Goal: Task Accomplishment & Management: Manage account settings

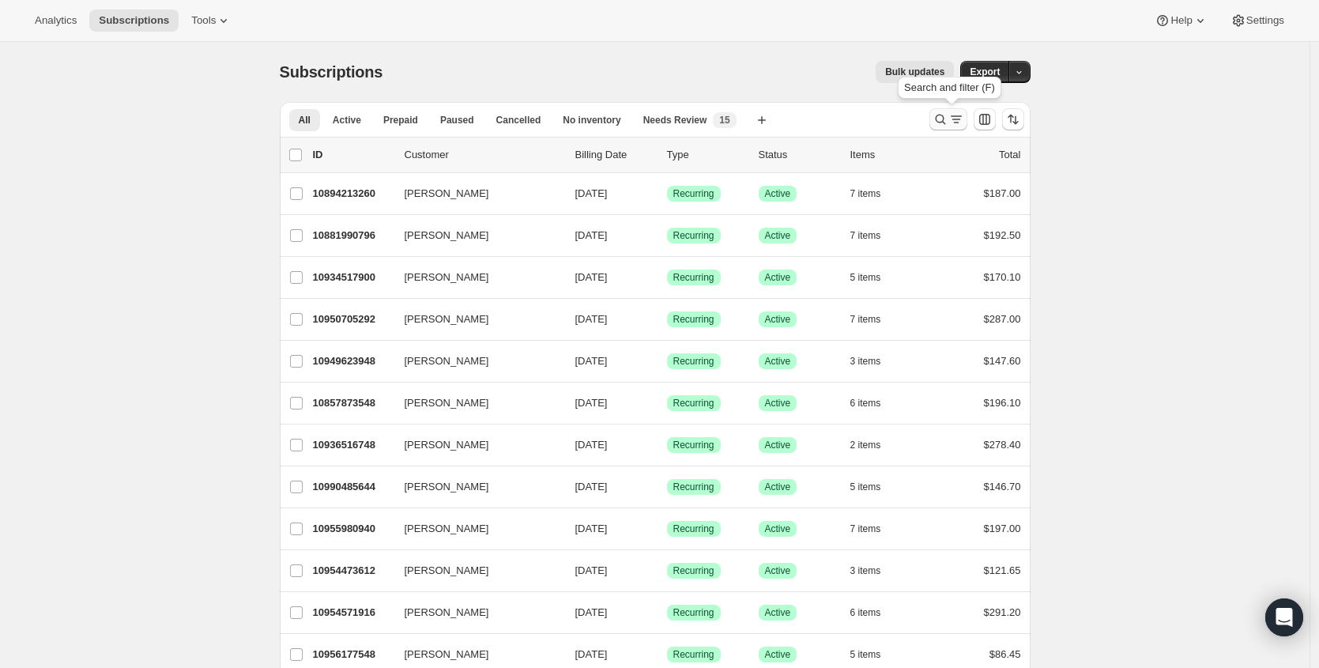
click at [959, 111] on icon "Search and filter results" at bounding box center [957, 119] width 16 height 16
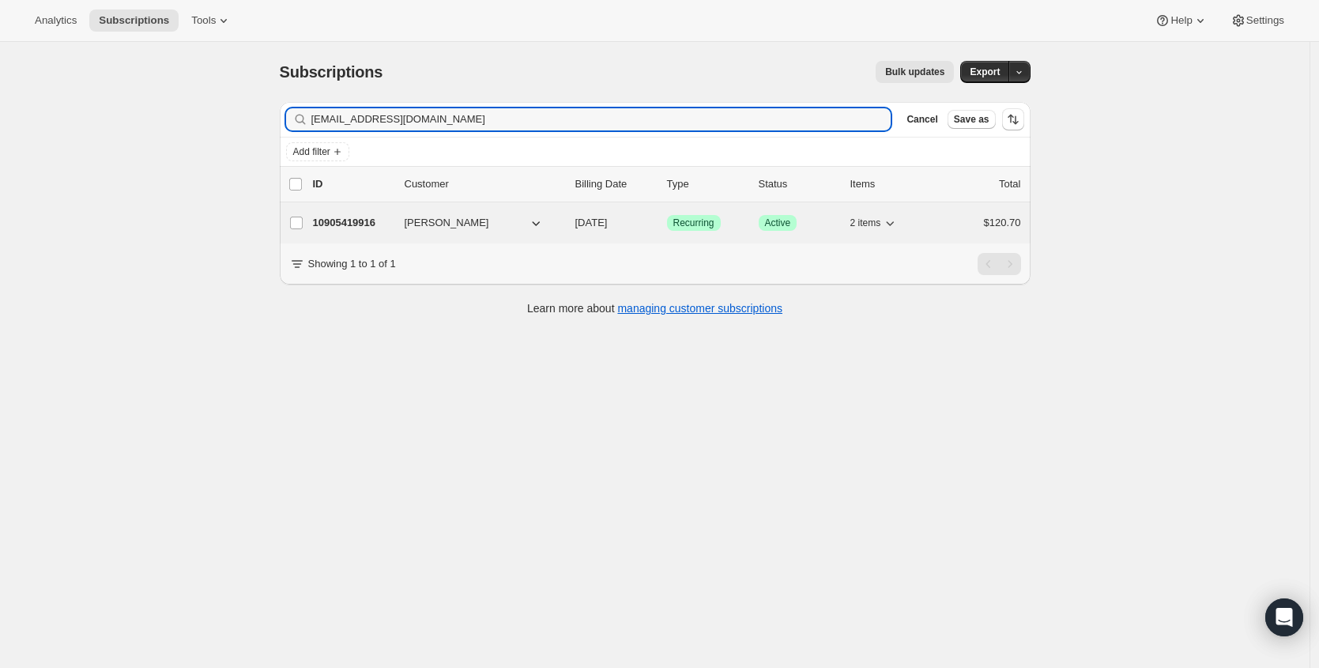
type input "[EMAIL_ADDRESS][DOMAIN_NAME]"
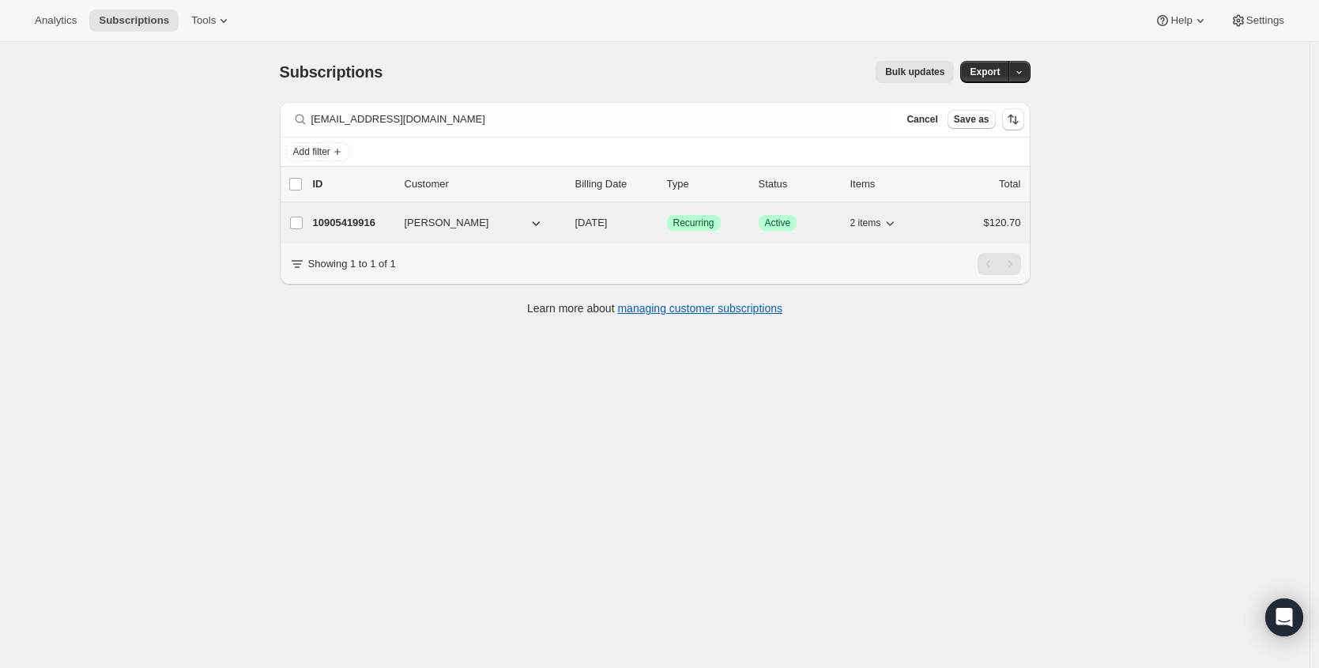
click at [346, 224] on p "10905419916" at bounding box center [352, 223] width 79 height 16
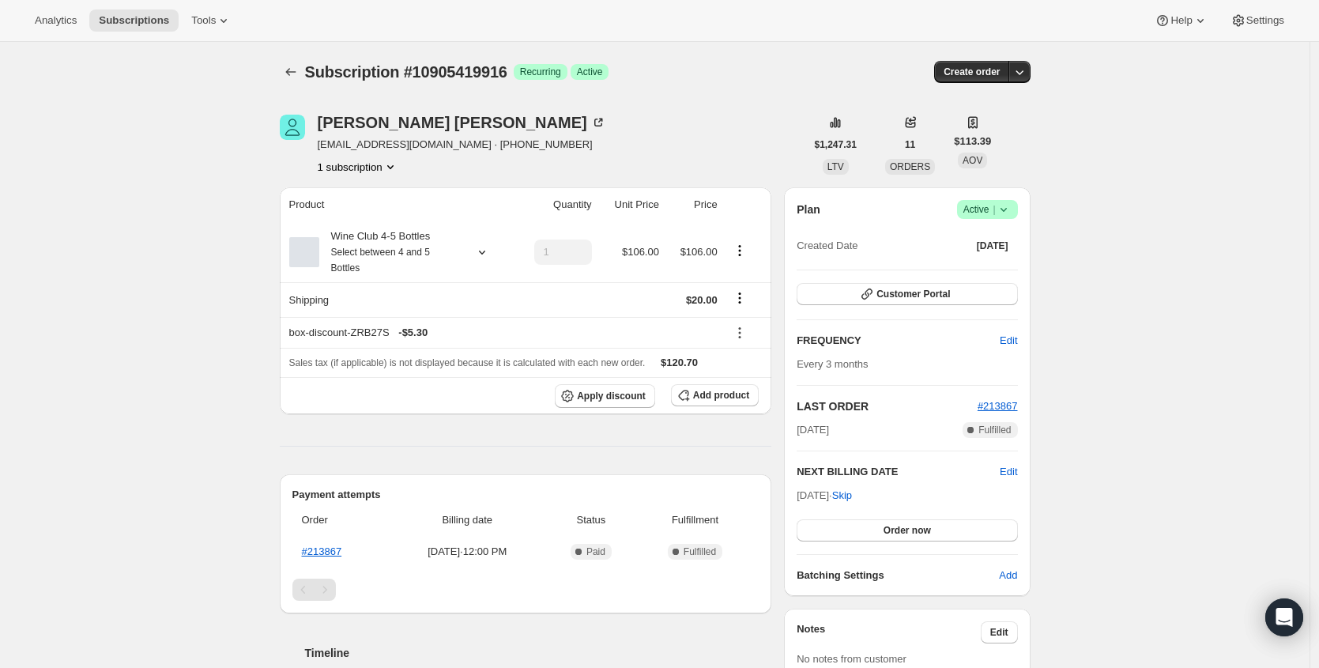
click at [995, 216] on span "Active |" at bounding box center [988, 210] width 48 height 16
click at [983, 271] on span "Cancel subscription" at bounding box center [986, 268] width 89 height 12
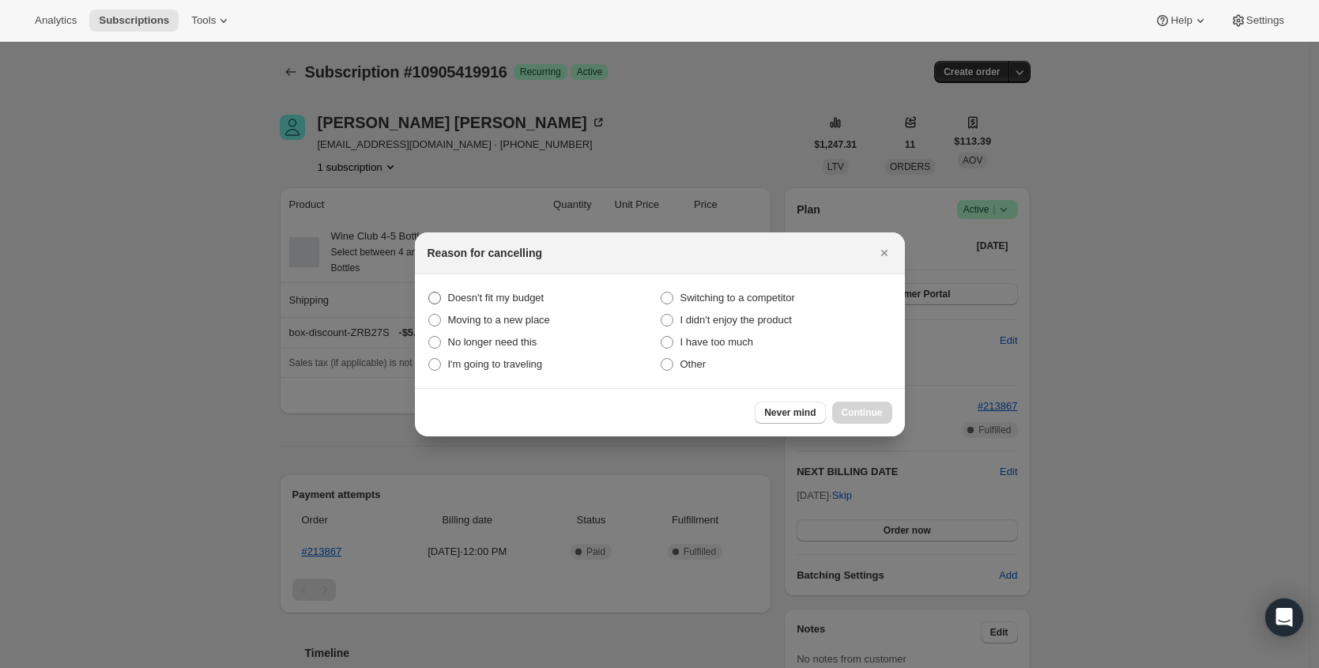
click at [520, 292] on span "Doesn't fit my budget" at bounding box center [496, 298] width 96 height 12
click at [429, 292] on budget "Doesn't fit my budget" at bounding box center [428, 292] width 1 height 1
radio budget "true"
click at [872, 404] on button "Continue" at bounding box center [862, 413] width 60 height 22
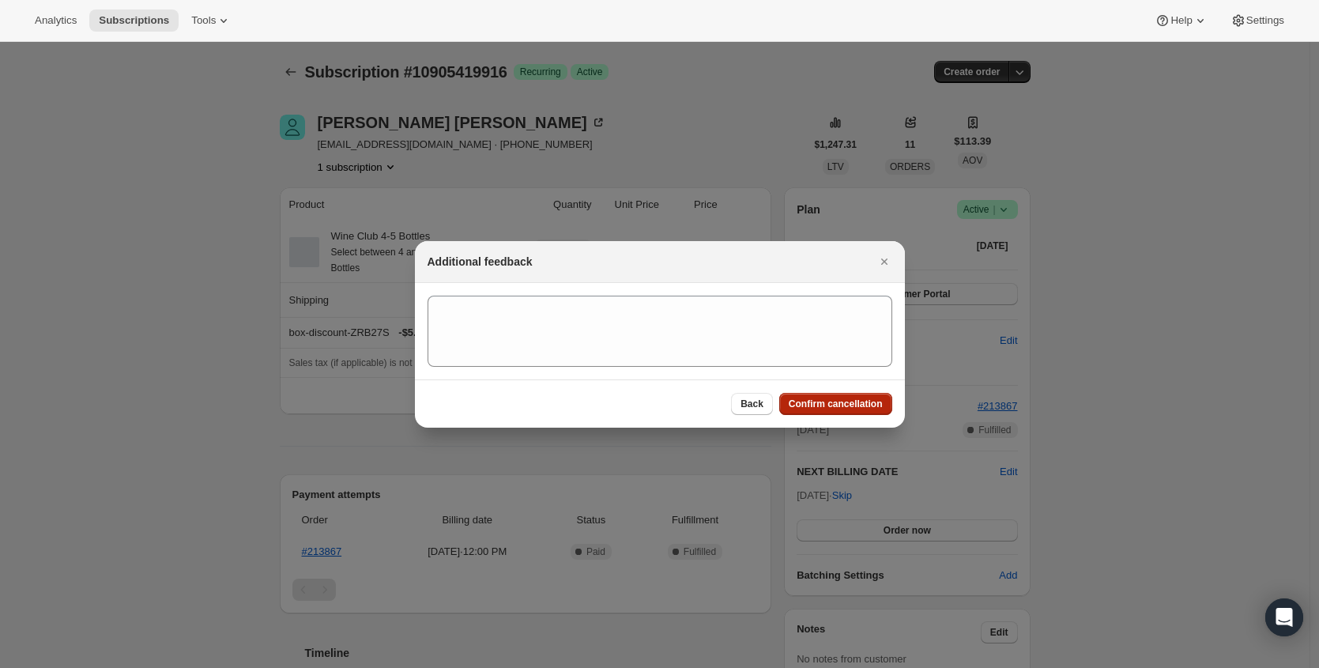
click at [872, 405] on span "Confirm cancellation" at bounding box center [836, 404] width 94 height 13
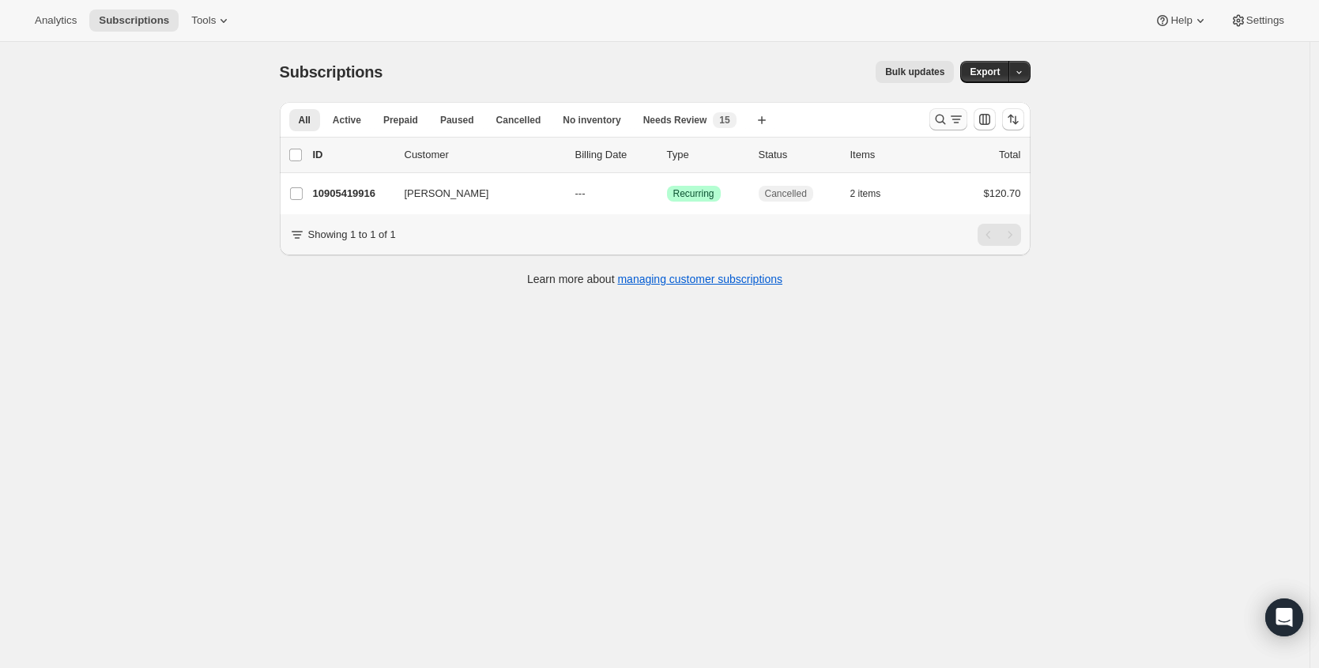
click at [945, 116] on icon "Search and filter results" at bounding box center [940, 120] width 10 height 10
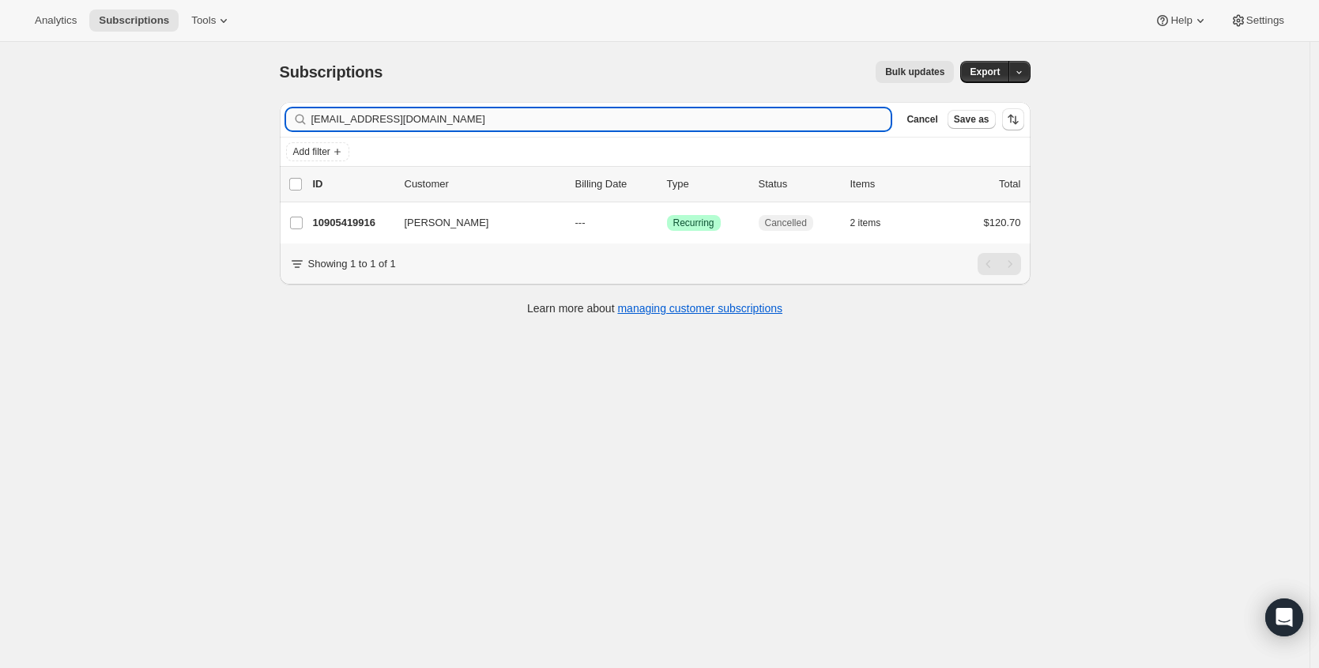
click at [477, 126] on input "[EMAIL_ADDRESS][DOMAIN_NAME]" at bounding box center [601, 119] width 580 height 22
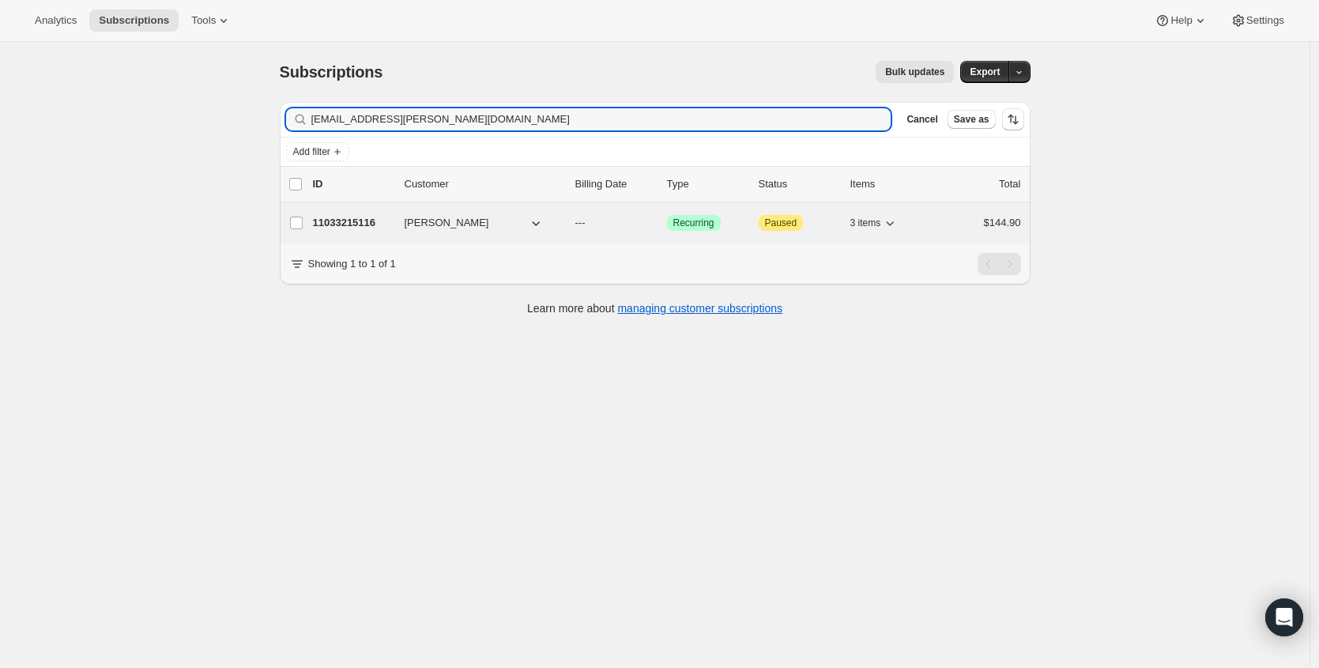
type input "haave.michelle@gmail.com"
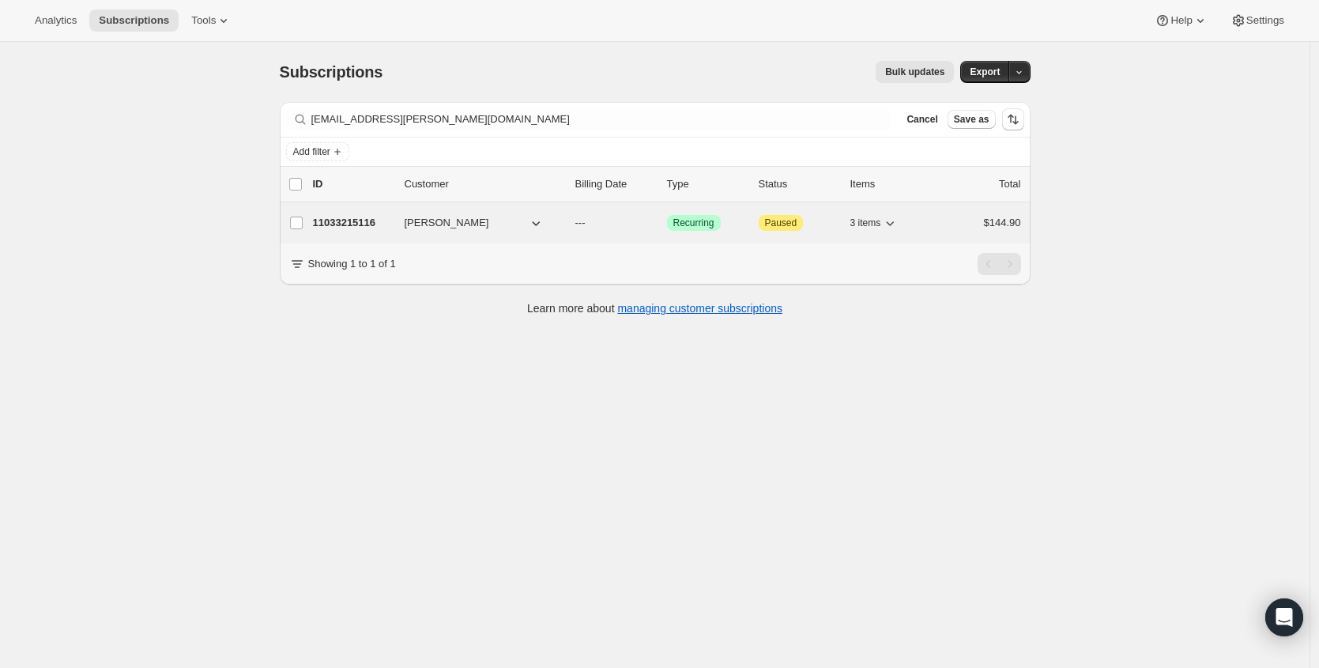
click at [359, 223] on p "11033215116" at bounding box center [352, 223] width 79 height 16
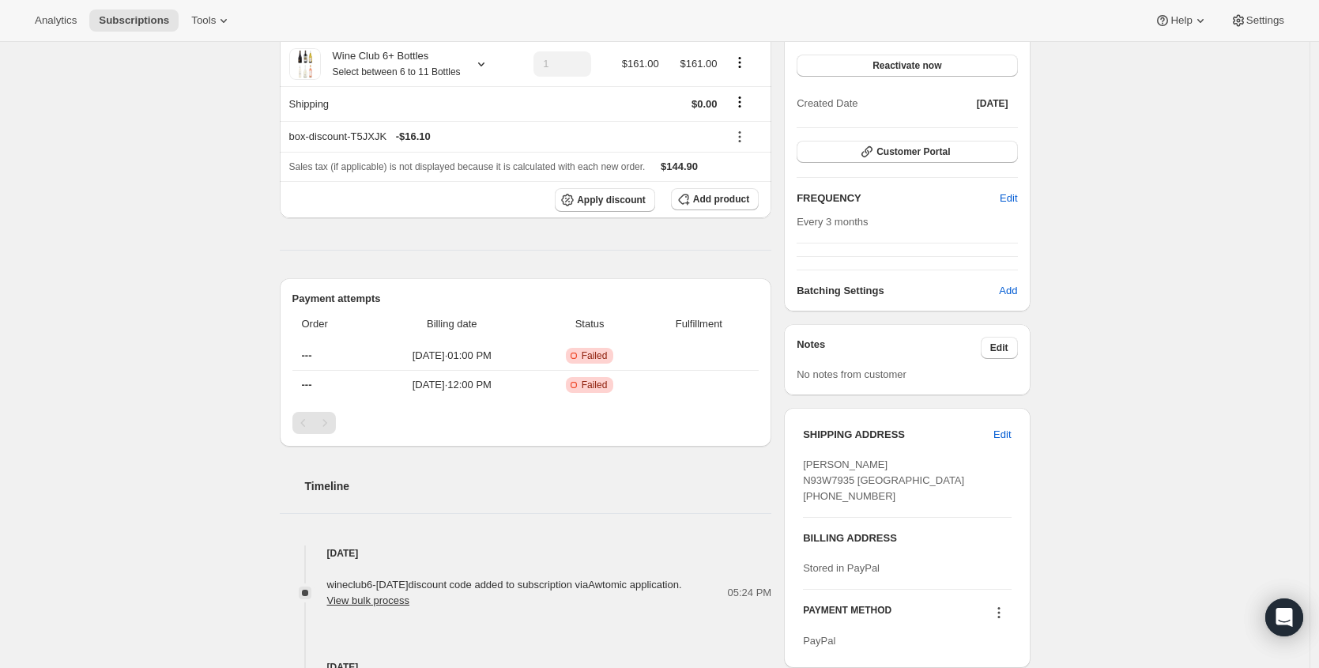
scroll to position [223, 0]
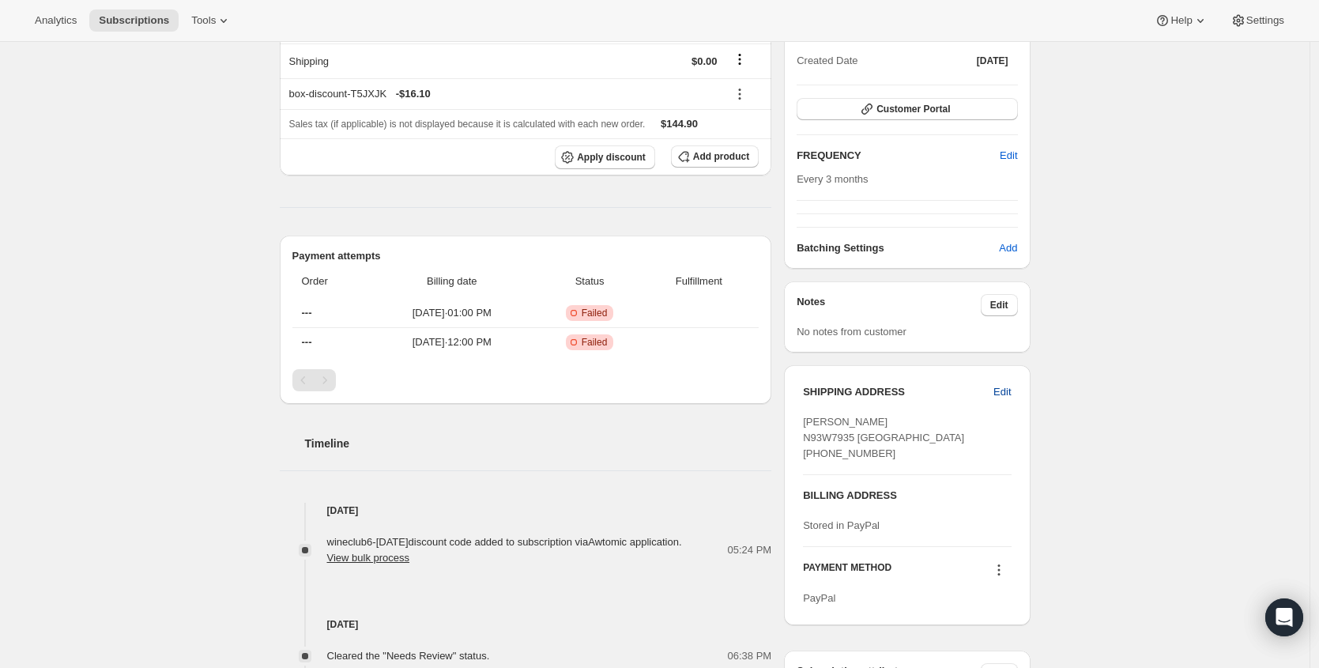
click at [1005, 392] on span "Edit" at bounding box center [1002, 392] width 17 height 16
select select "United States"
select select "WI"
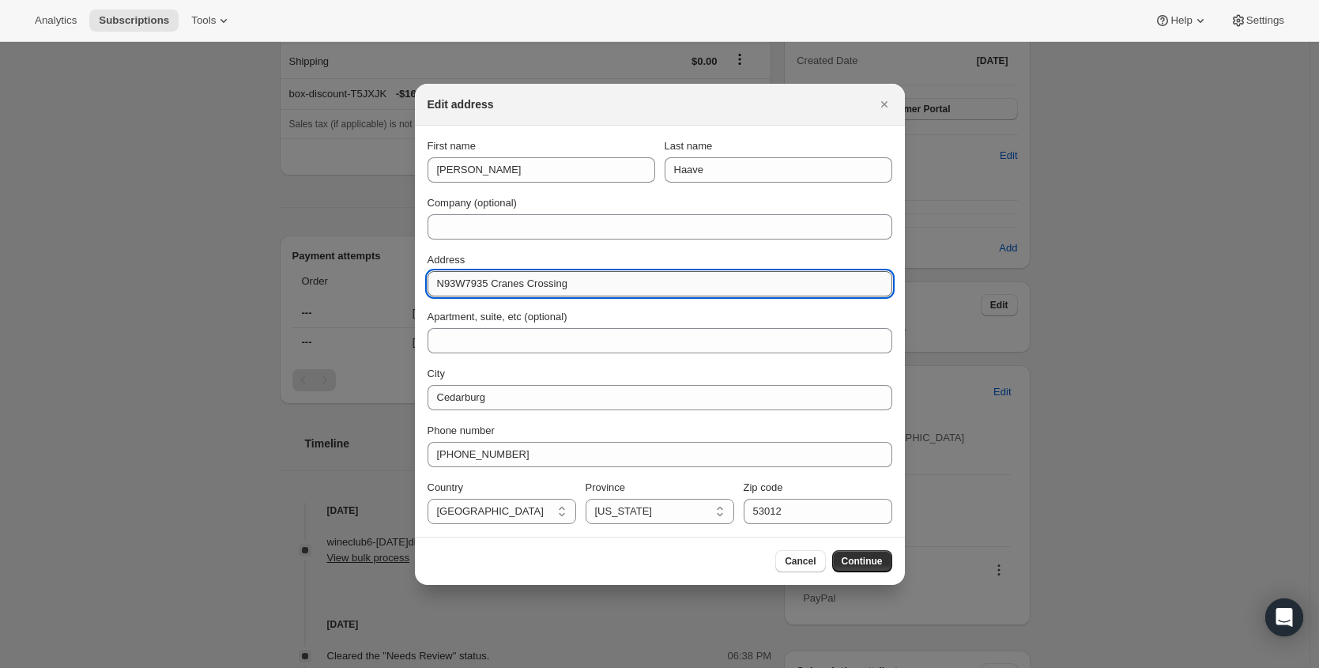
click at [544, 285] on input "N93W7935 Cranes Crossing" at bounding box center [660, 283] width 465 height 25
paste input "2916 Moelter Dr. Lake Geneva WI 53147"
type input "2916 Moelter Dr. Lake Geneva WI 53147"
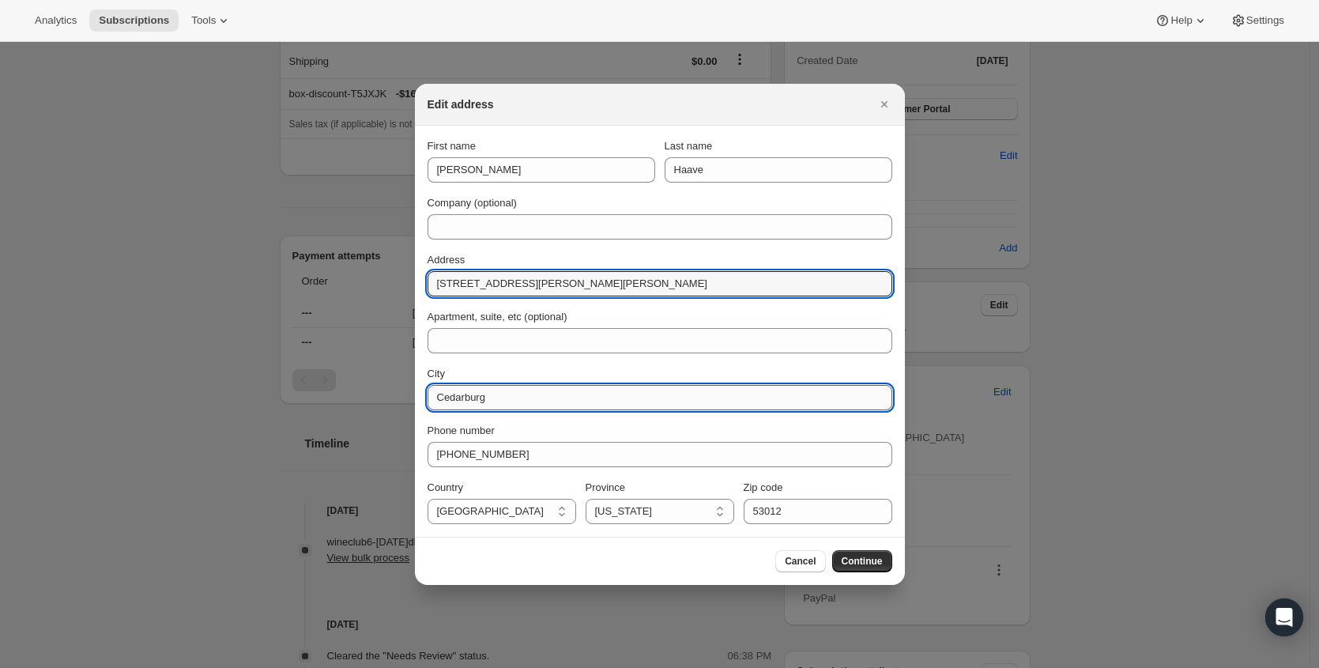
click at [494, 396] on input "Cedarburg" at bounding box center [660, 397] width 465 height 25
click at [493, 396] on input "Cedarburg" at bounding box center [660, 397] width 465 height 25
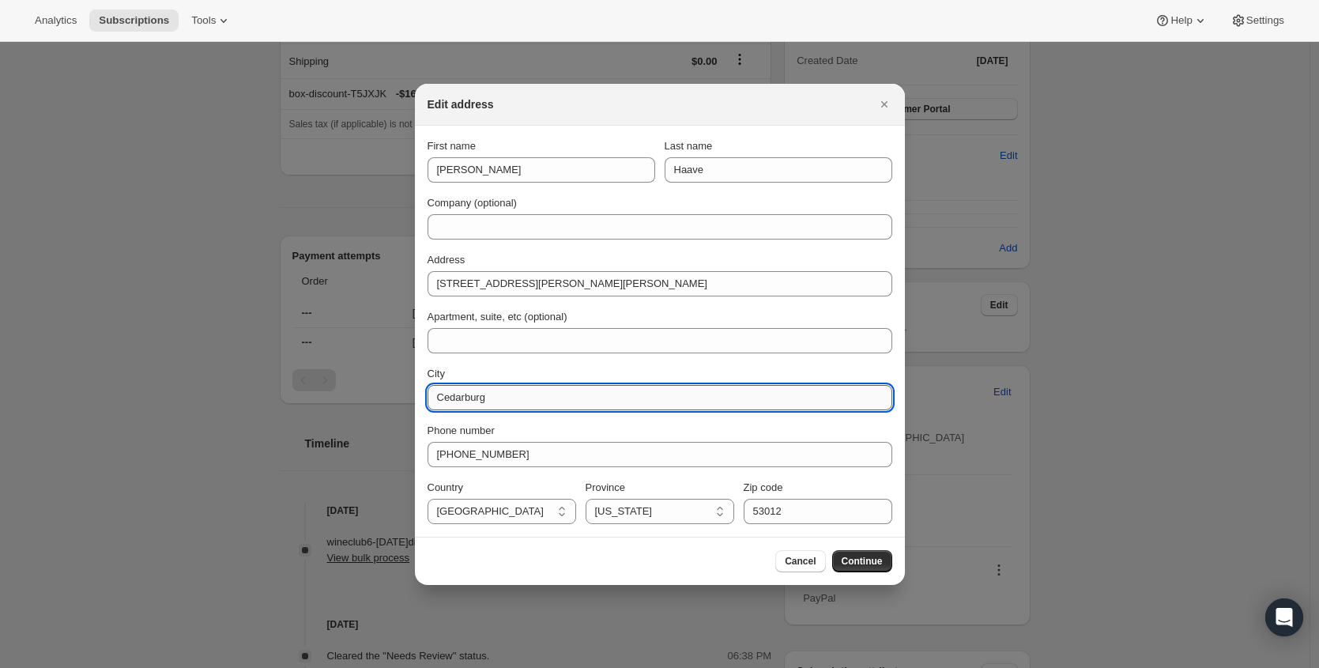
click at [493, 396] on input "Cedarburg" at bounding box center [660, 397] width 465 height 25
type input "geneva"
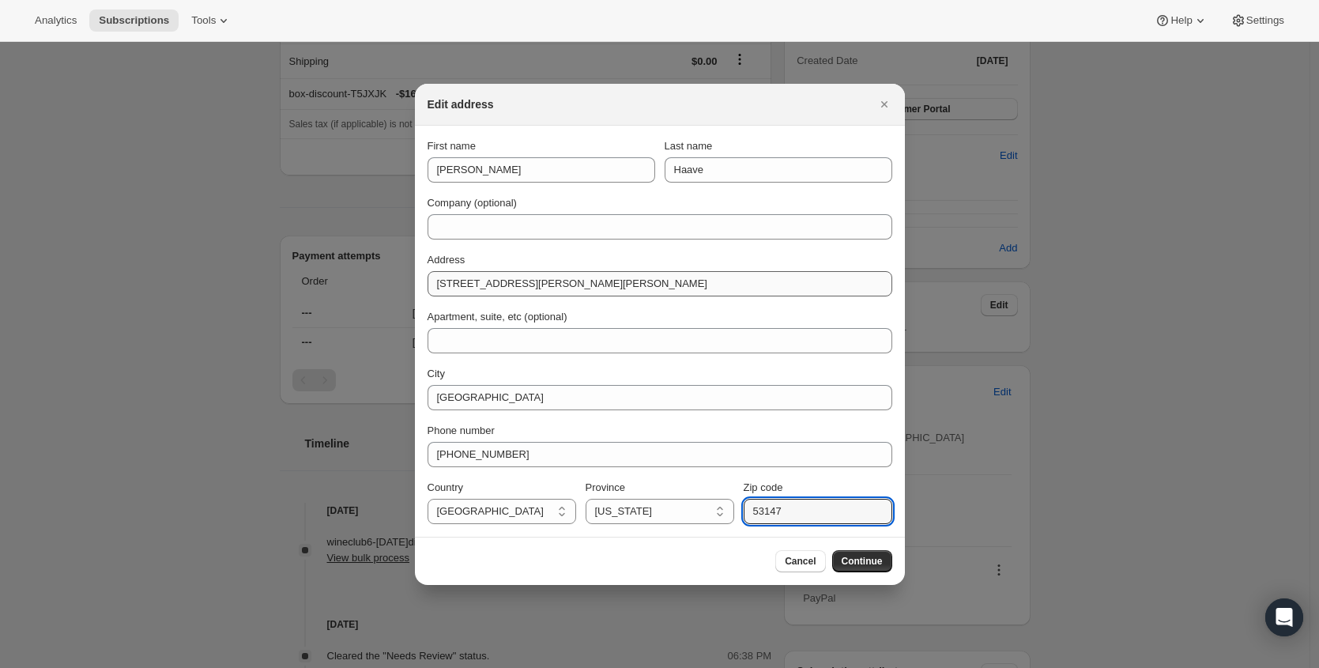
type input "53147"
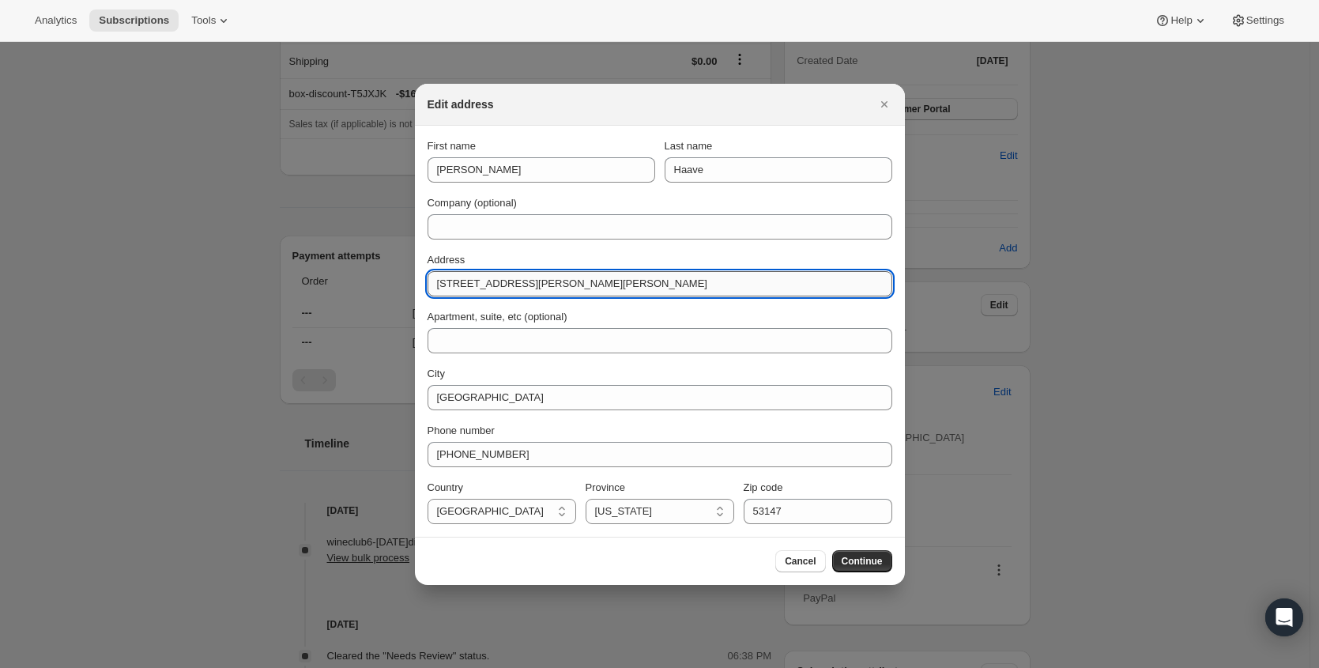
drag, startPoint x: 526, startPoint y: 281, endPoint x: 690, endPoint y: 276, distance: 164.5
click at [690, 276] on input "2916 Moelter Dr. Lake Geneva WI 53147" at bounding box center [660, 283] width 465 height 25
type input "2916 Moelter Dr."
click at [867, 573] on div "Cancel Continue" at bounding box center [660, 561] width 490 height 48
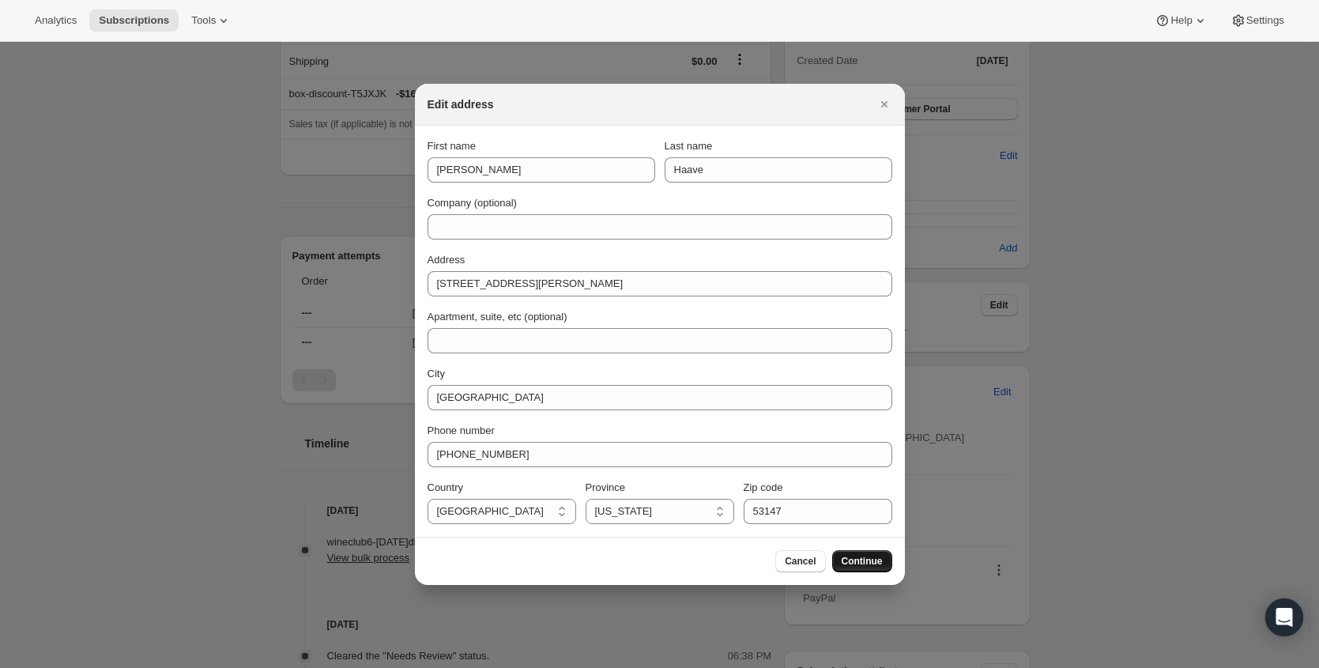
click at [865, 567] on span "Continue" at bounding box center [862, 561] width 41 height 13
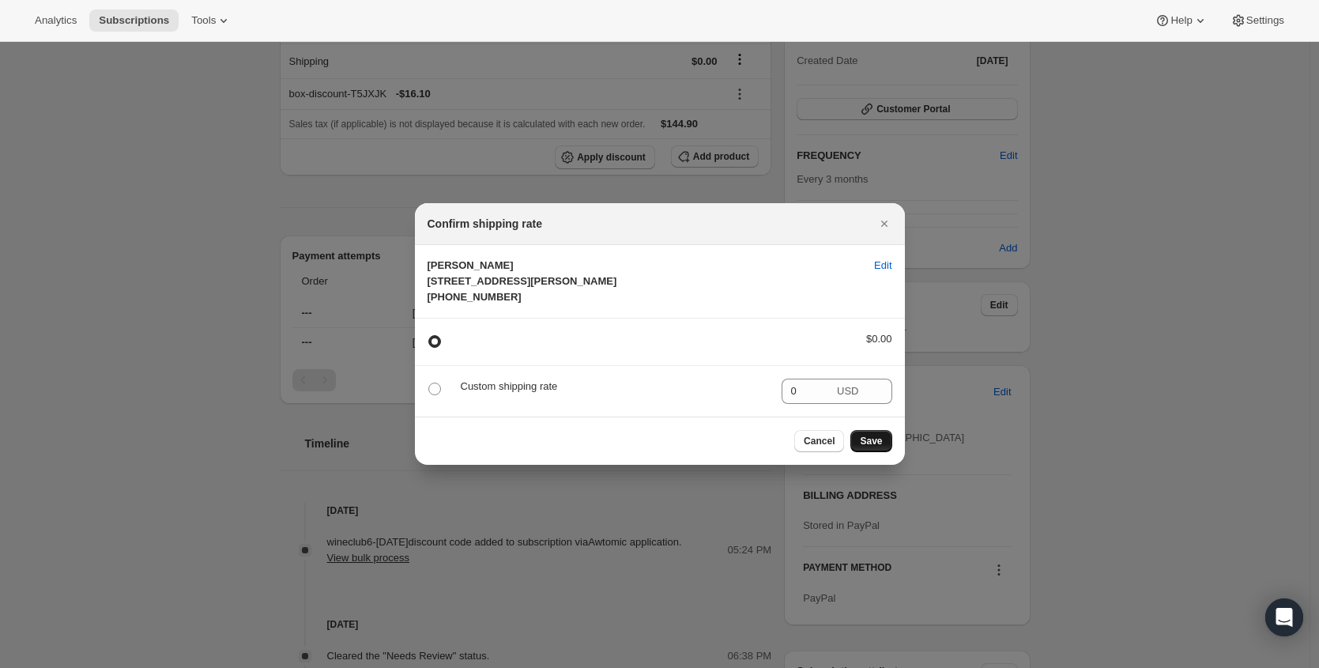
click at [874, 447] on span "Save" at bounding box center [871, 441] width 22 height 13
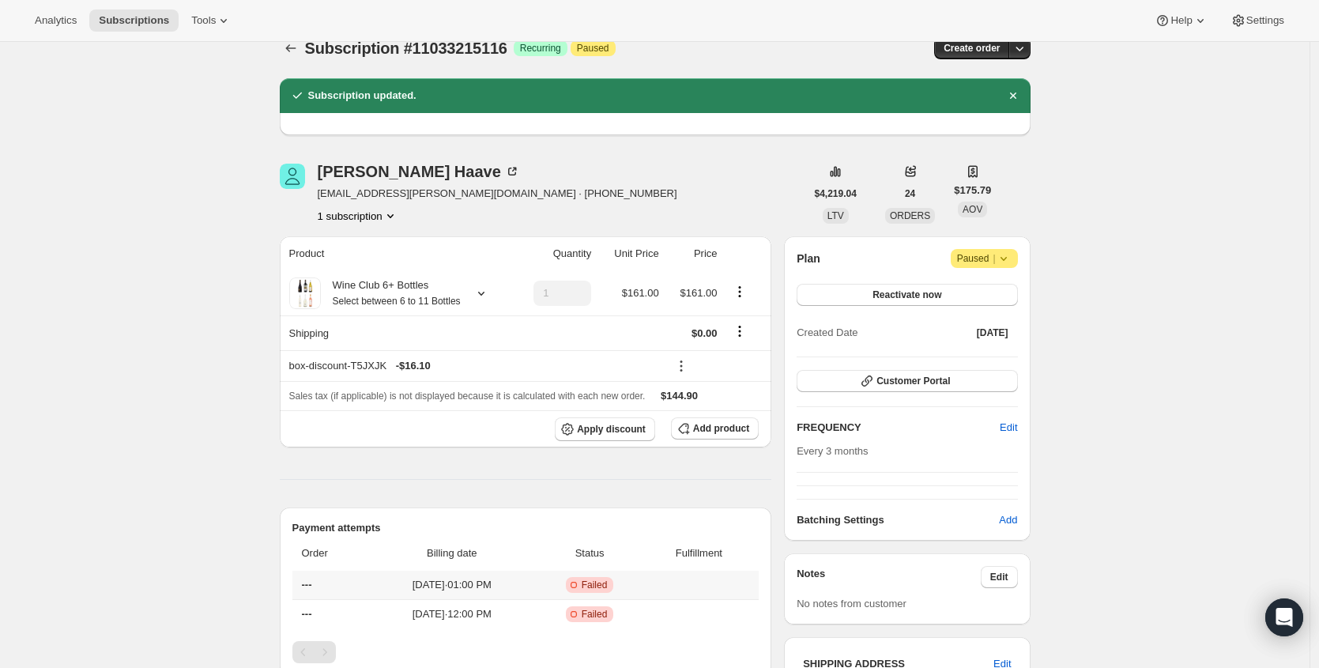
scroll to position [0, 0]
